Goal: Task Accomplishment & Management: Use online tool/utility

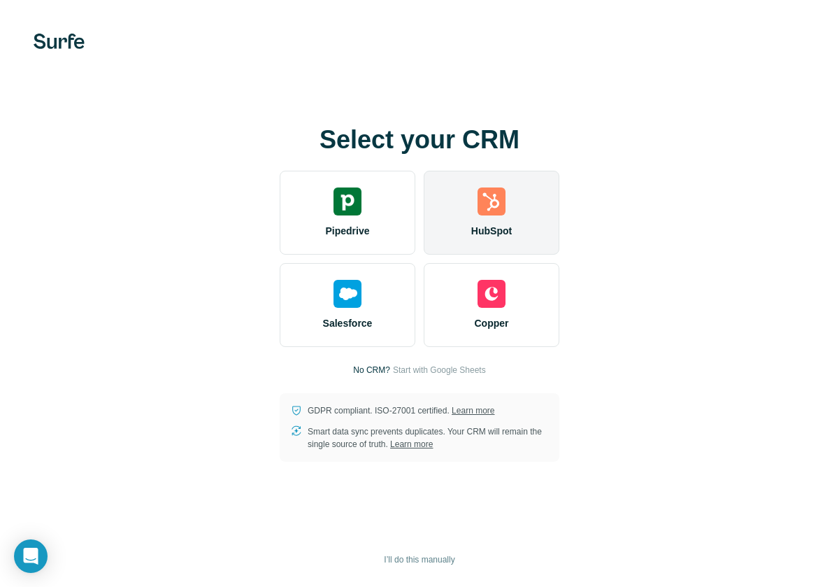
click at [496, 192] on img at bounding box center [492, 201] width 28 height 28
click at [476, 208] on div "HubSpot" at bounding box center [492, 213] width 136 height 84
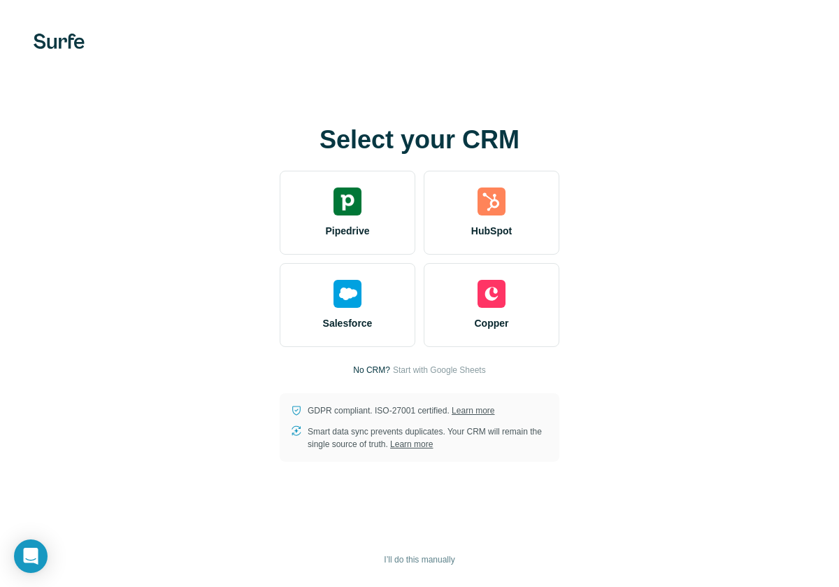
click at [68, 52] on div "Select your CRM Pipedrive HubSpot Salesforce Copper No CRM? Start with Google S…" at bounding box center [419, 293] width 839 height 587
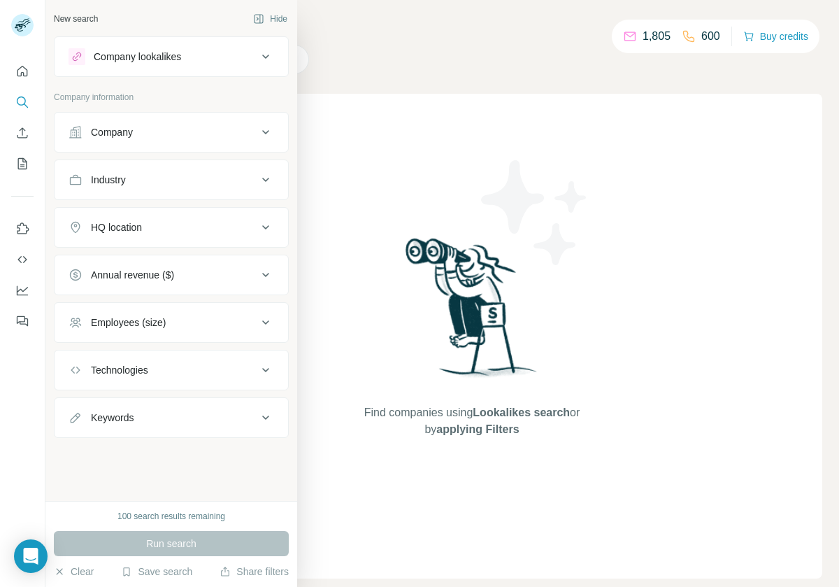
click at [269, 130] on icon at bounding box center [265, 132] width 17 height 17
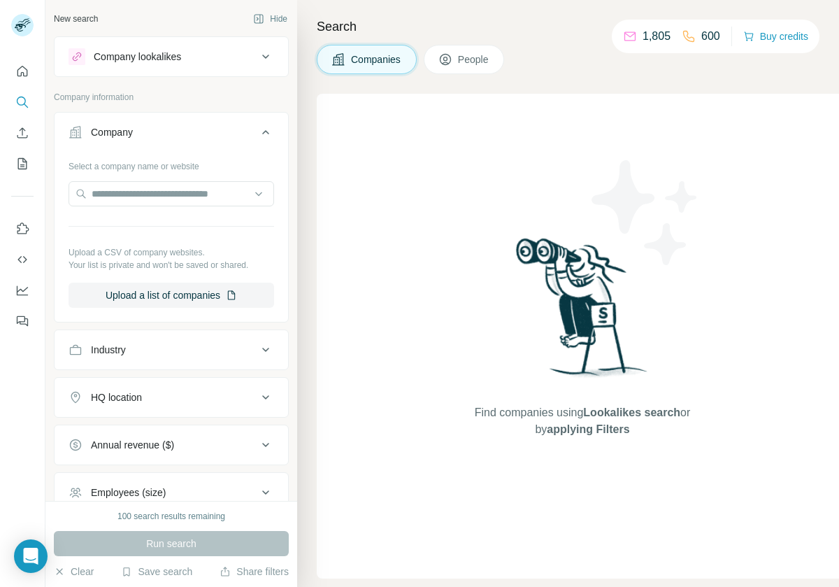
click at [257, 128] on icon at bounding box center [265, 132] width 17 height 17
